Goal: Check status

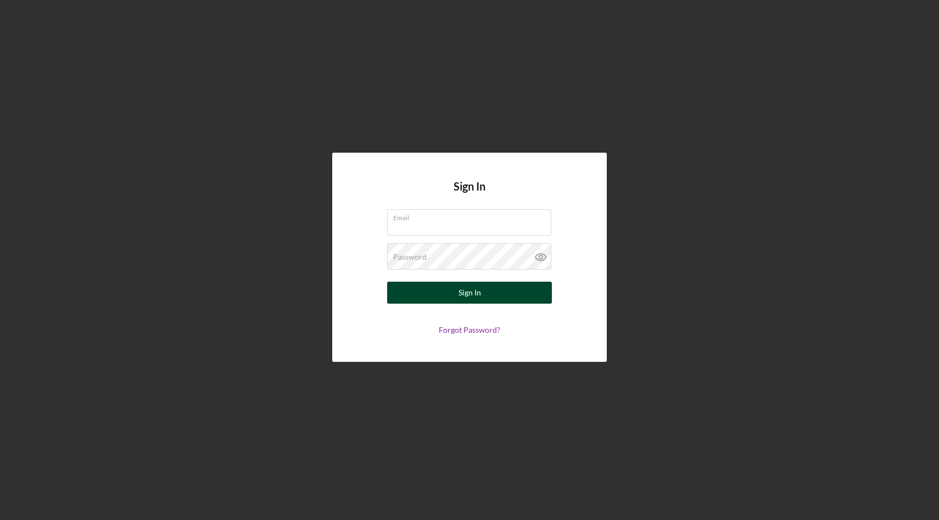
type input "[EMAIL_ADDRESS][DOMAIN_NAME]"
click at [447, 293] on button "Sign In" at bounding box center [469, 293] width 165 height 22
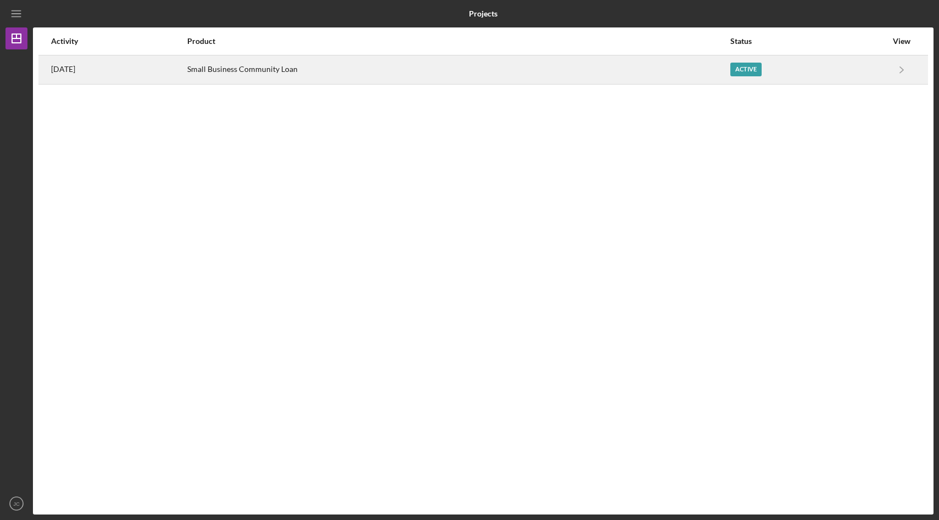
click at [798, 69] on div "Active" at bounding box center [808, 69] width 156 height 27
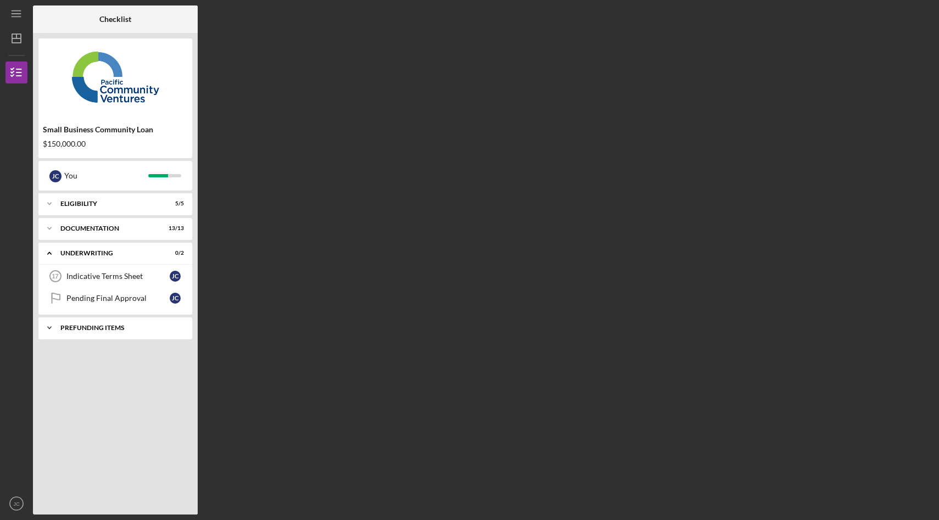
click at [105, 332] on div "Icon/Expander Prefunding Items 0 / 10" at bounding box center [115, 328] width 154 height 22
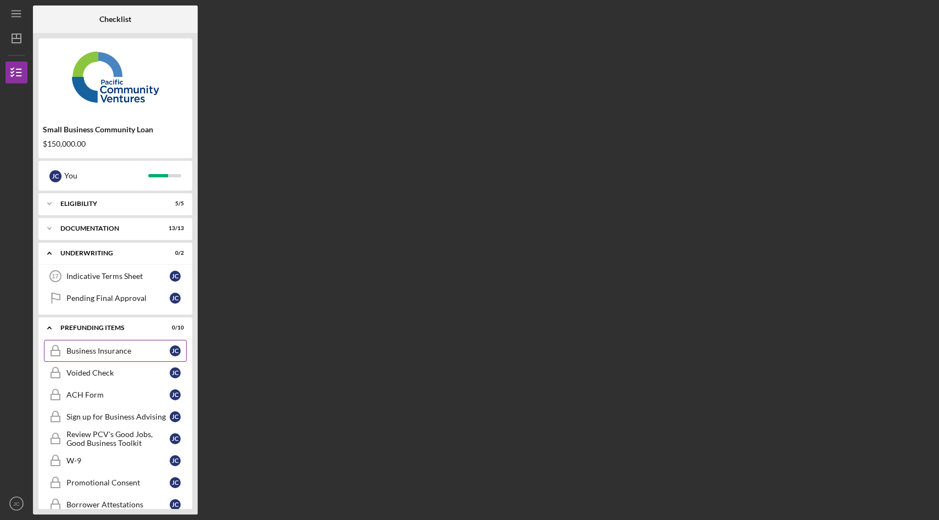
click at [116, 351] on div "Business Insurance" at bounding box center [117, 350] width 103 height 9
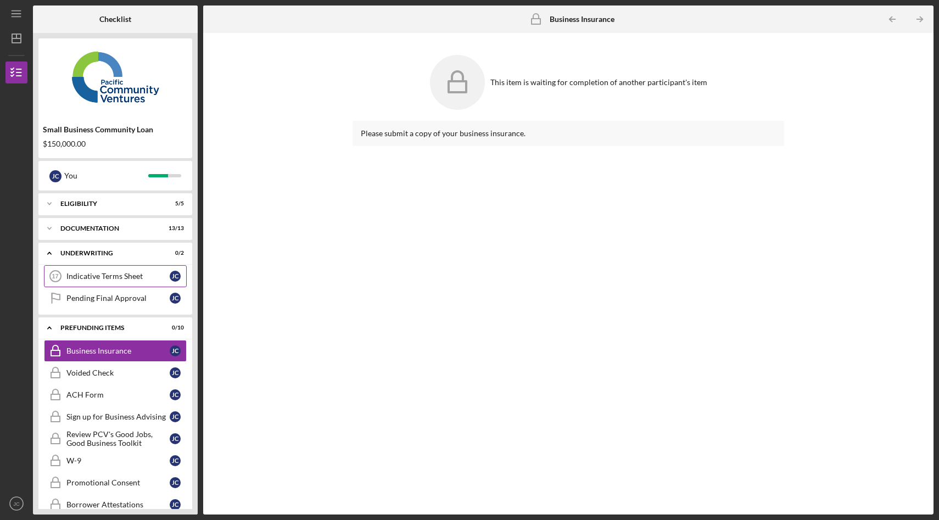
click at [119, 272] on div "Indicative Terms Sheet" at bounding box center [117, 276] width 103 height 9
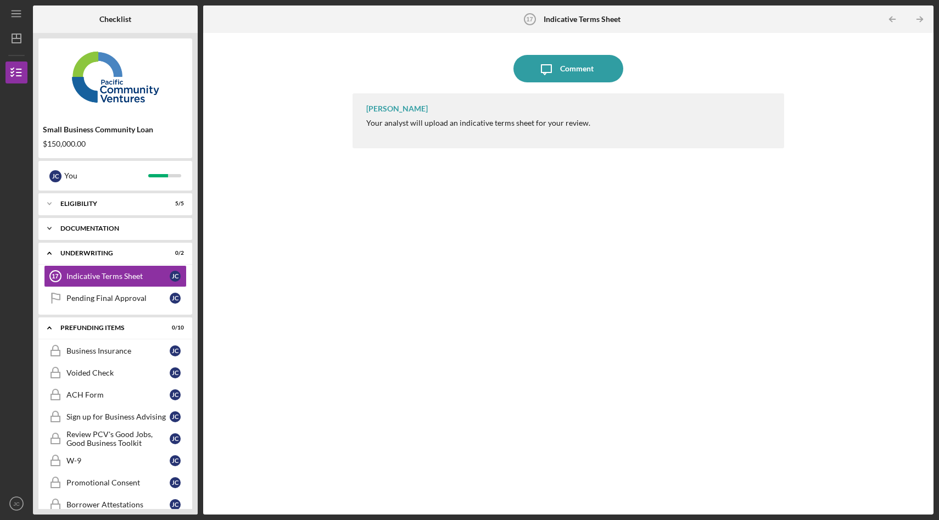
click at [85, 230] on div "Documentation" at bounding box center [119, 228] width 118 height 7
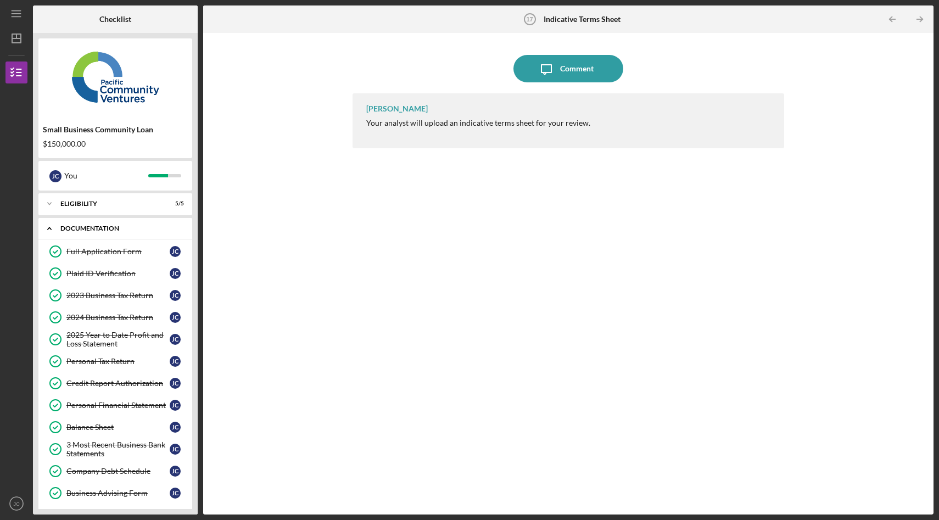
click at [68, 229] on div "Documentation" at bounding box center [119, 228] width 118 height 7
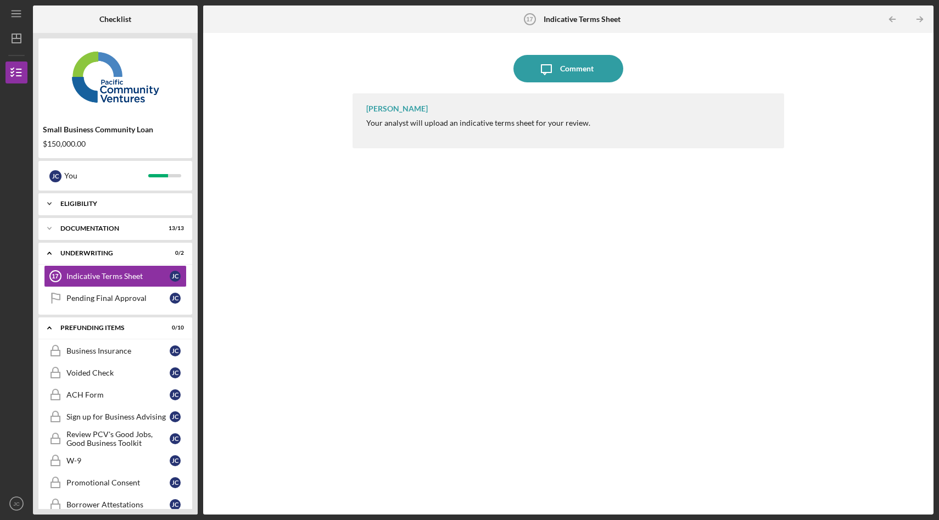
click at [82, 208] on div "Icon/Expander Eligibility 5 / 5" at bounding box center [115, 204] width 154 height 22
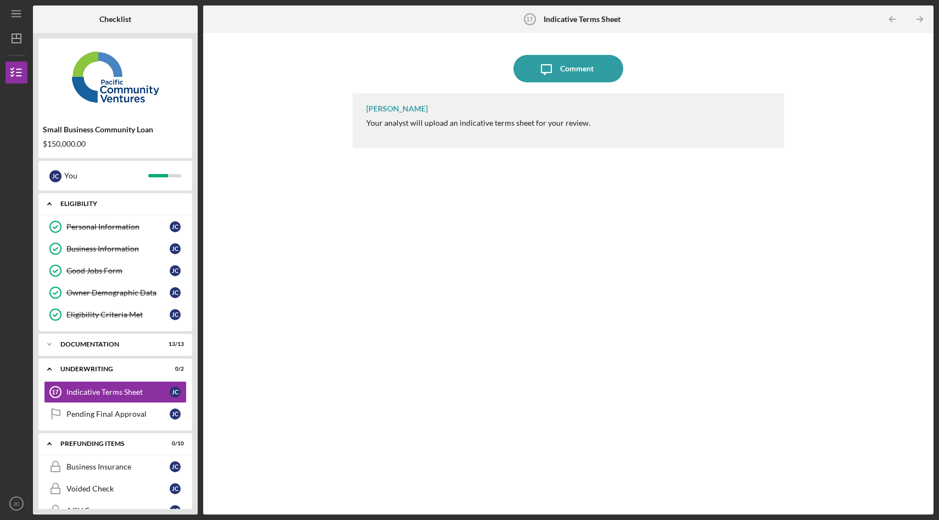
click at [82, 208] on div "Icon/Expander Eligibility 5 / 5" at bounding box center [115, 204] width 154 height 23
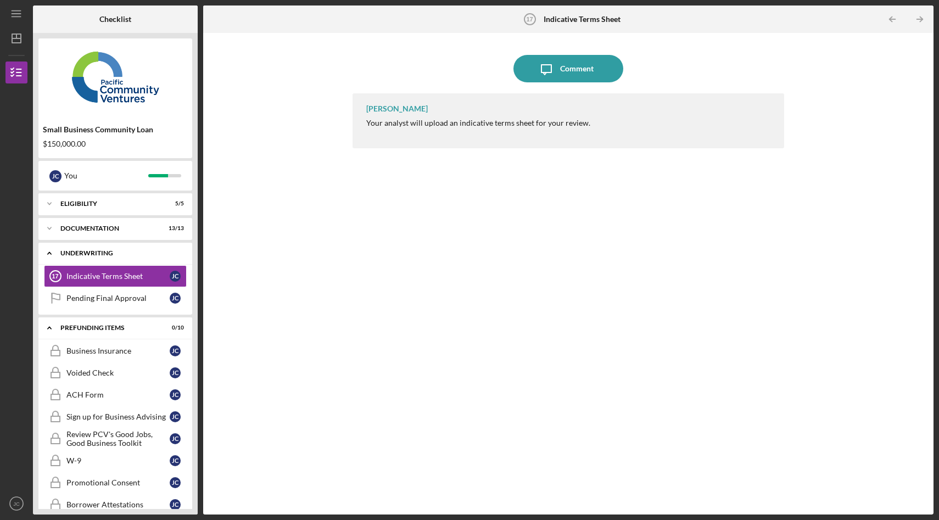
click at [48, 251] on icon "Icon/Expander" at bounding box center [49, 253] width 22 height 22
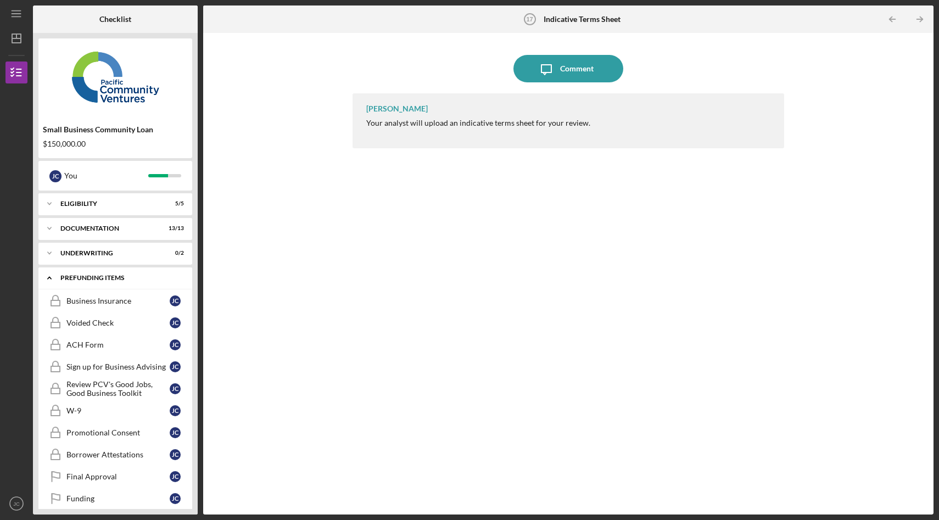
click at [52, 272] on icon "Icon/Expander" at bounding box center [49, 278] width 22 height 22
